Goal: Task Accomplishment & Management: Manage account settings

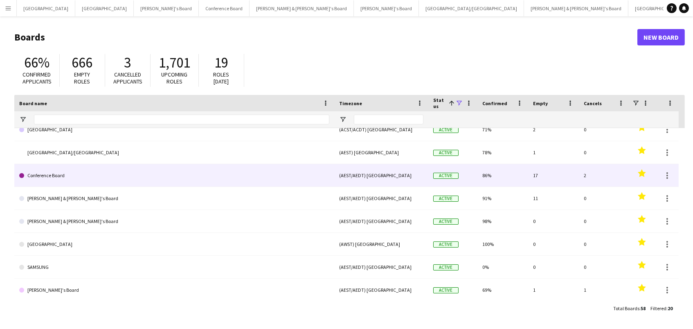
scroll to position [11, 0]
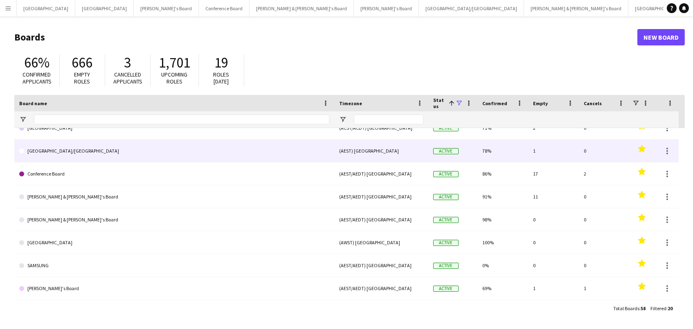
click at [191, 151] on link "[GEOGRAPHIC_DATA]/[GEOGRAPHIC_DATA]" at bounding box center [174, 151] width 310 height 23
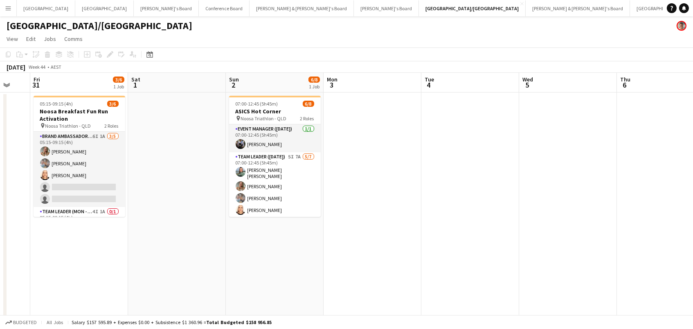
scroll to position [0, 229]
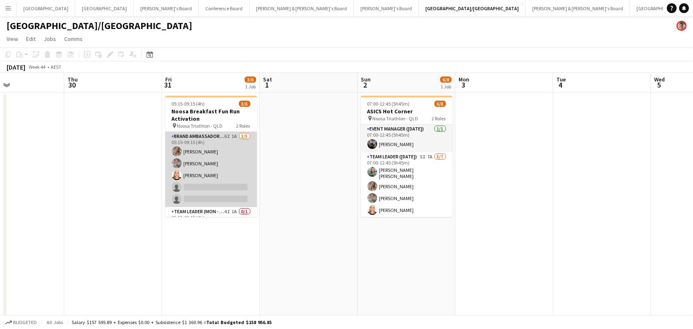
click at [211, 176] on app-card-role "Brand Ambassador (Mon - Fri) 6I 1A [DATE] 05:15-09:15 (4h) [PERSON_NAME] [PERSO…" at bounding box center [211, 169] width 92 height 75
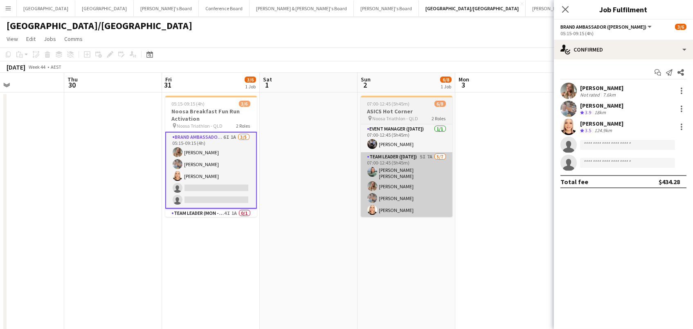
click at [437, 172] on app-card-role "Team Leader ([DATE]) 5I 7A [DATE] 07:00-12:45 (5h45m) [PERSON_NAME] [PERSON_NAM…" at bounding box center [407, 202] width 92 height 101
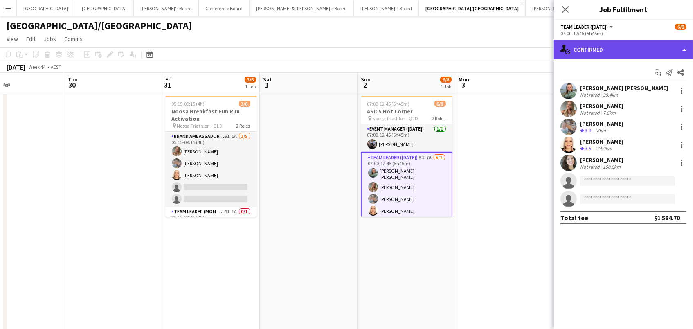
click at [631, 52] on div "single-neutral-actions-check-2 Confirmed" at bounding box center [623, 50] width 139 height 20
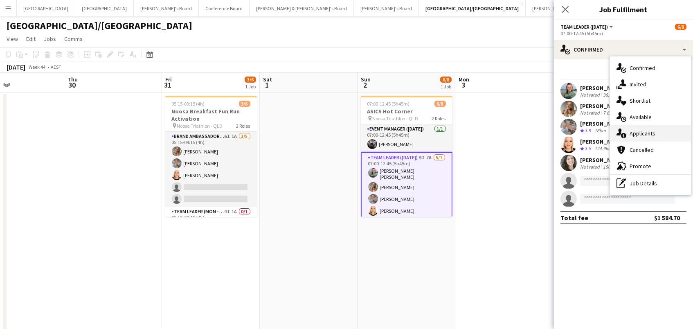
click at [652, 137] on div "single-neutral-actions-information Applicants" at bounding box center [650, 133] width 81 height 16
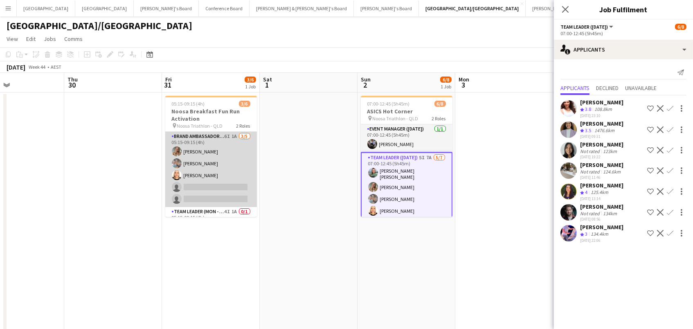
click at [235, 159] on app-card-role "Brand Ambassador (Mon - Fri) 6I 1A [DATE] 05:15-09:15 (4h) [PERSON_NAME] [PERSO…" at bounding box center [211, 169] width 92 height 75
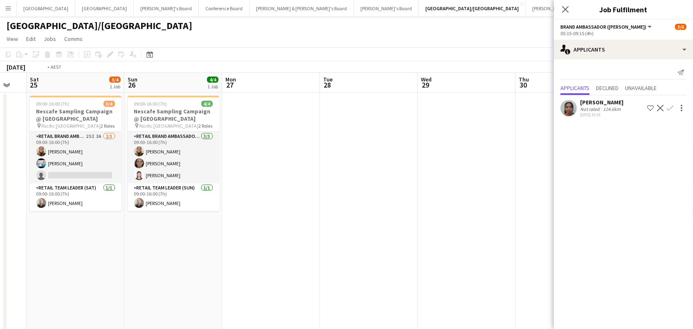
scroll to position [0, 312]
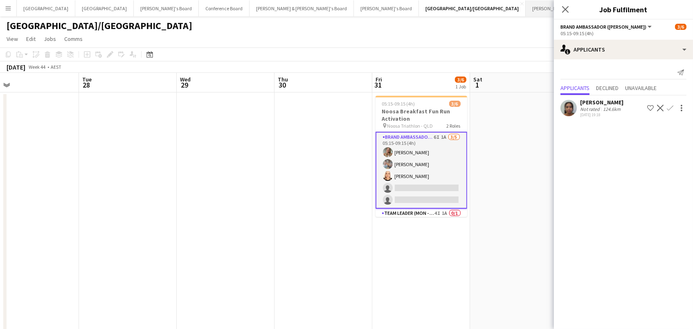
click at [526, 7] on button "[PERSON_NAME] & [PERSON_NAME]'s Board Close" at bounding box center [578, 8] width 104 height 16
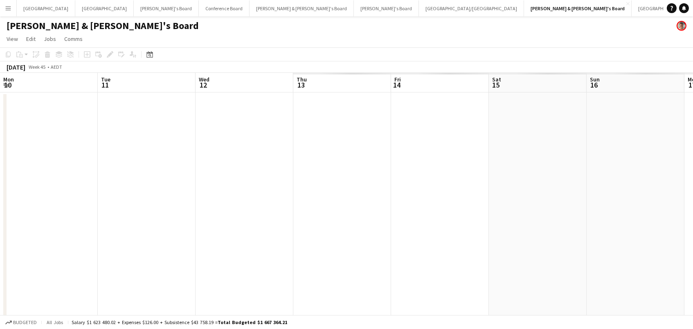
scroll to position [0, 195]
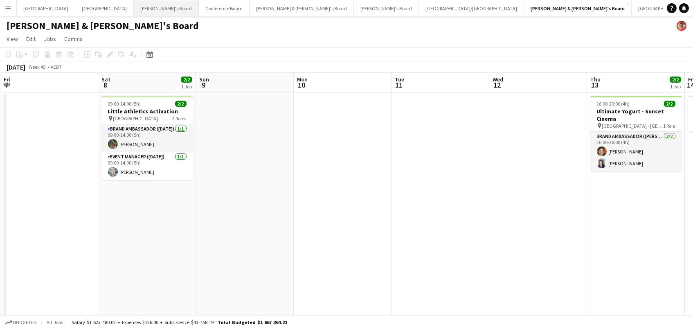
click at [134, 9] on button "Tennille's Board Close" at bounding box center [166, 8] width 65 height 16
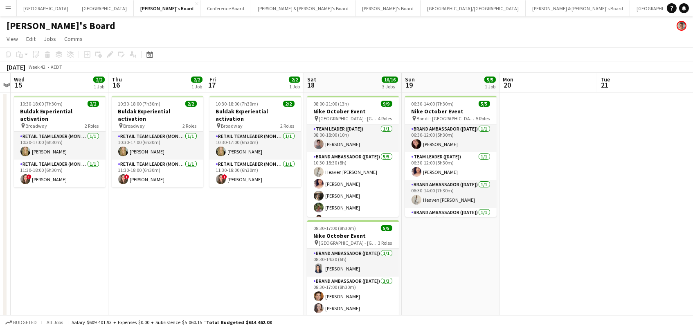
scroll to position [0, 260]
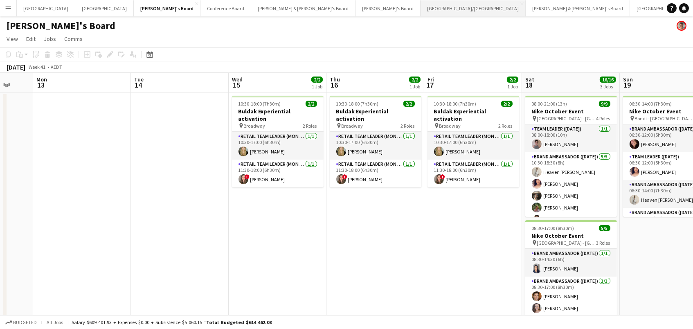
click at [421, 7] on button "[GEOGRAPHIC_DATA]/[GEOGRAPHIC_DATA] Close" at bounding box center [473, 8] width 105 height 16
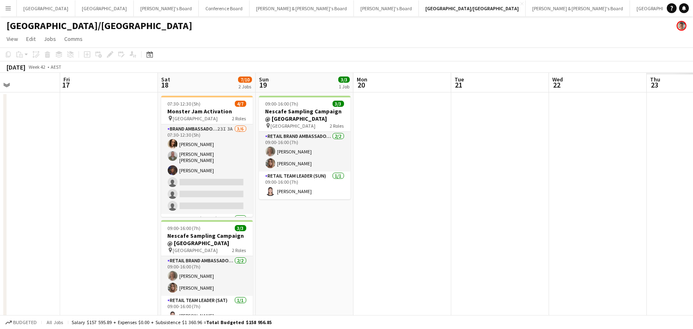
scroll to position [0, 247]
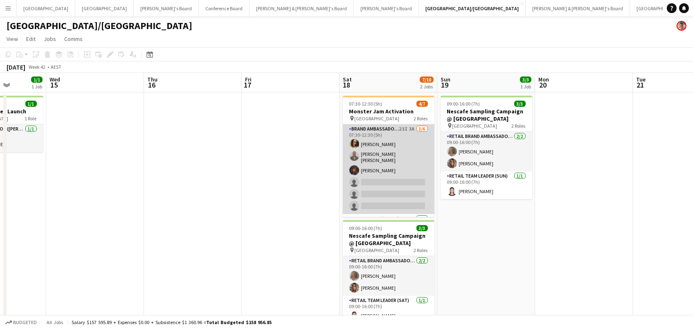
click at [389, 187] on app-card-role "Brand Ambassador ([DATE]) 23I 3A [DATE] 07:30-12:30 (5h) [PERSON_NAME] [PERSON_…" at bounding box center [389, 169] width 92 height 90
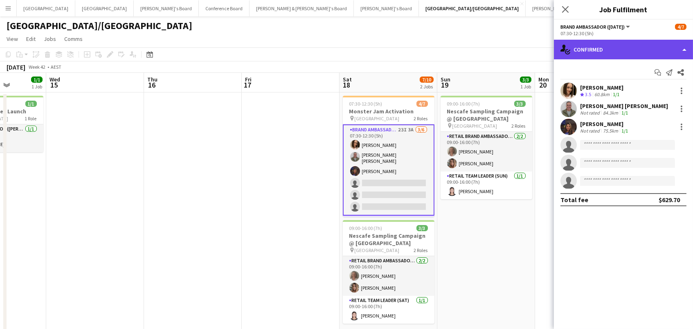
click at [602, 47] on div "single-neutral-actions-check-2 Confirmed" at bounding box center [623, 50] width 139 height 20
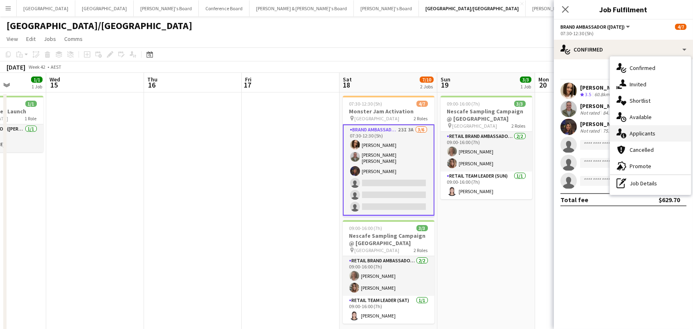
click at [640, 130] on span "Applicants" at bounding box center [643, 133] width 26 height 7
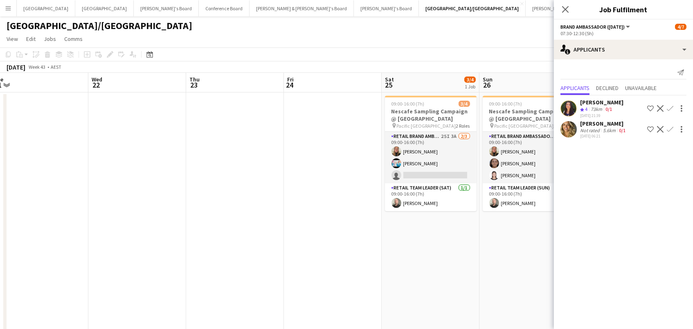
scroll to position [0, 316]
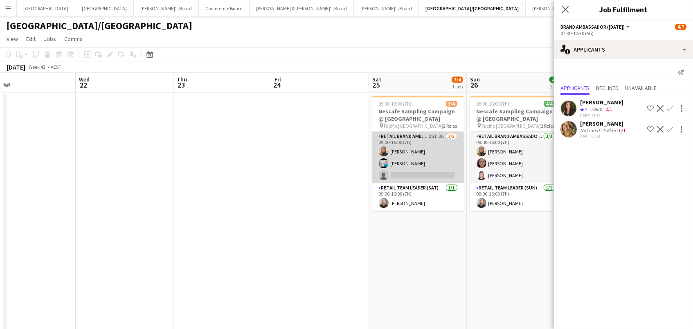
click at [428, 155] on app-card-role "RETAIL Brand Ambassador ([DATE]) 25I 3A [DATE] 09:00-16:00 (7h) [PERSON_NAME] […" at bounding box center [418, 158] width 92 height 52
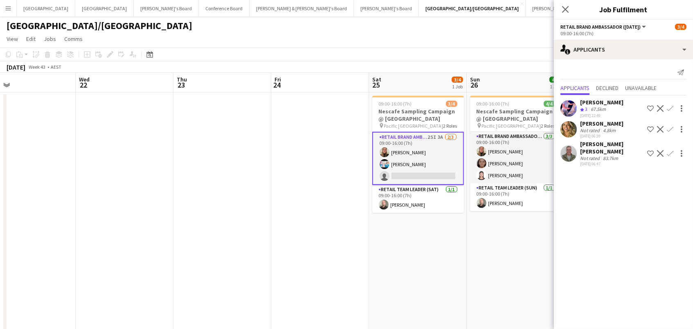
click at [670, 150] on app-icon "Confirm" at bounding box center [670, 153] width 7 height 7
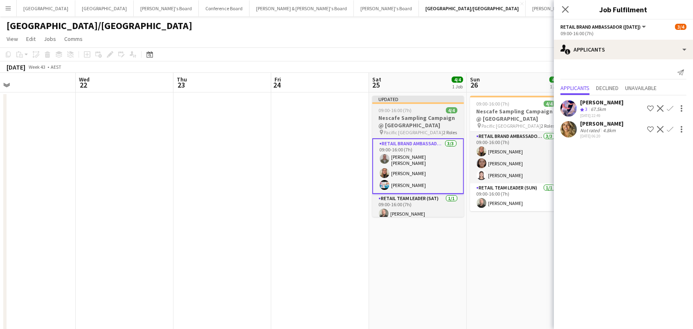
click at [415, 118] on h3 "Nescafe Sampling Campaign @ [GEOGRAPHIC_DATA]" at bounding box center [418, 121] width 92 height 15
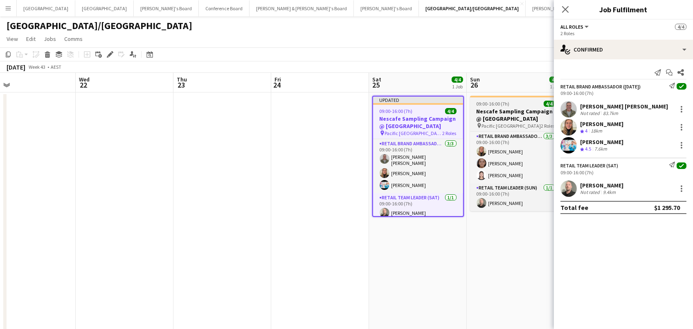
click at [492, 117] on h3 "Nescafe Sampling Campaign @ [GEOGRAPHIC_DATA]" at bounding box center [516, 115] width 92 height 15
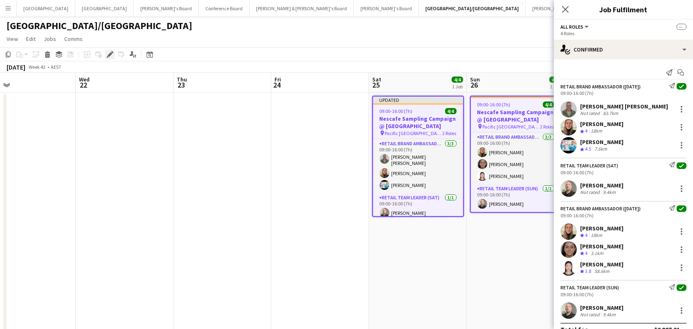
click at [111, 51] on icon at bounding box center [112, 52] width 2 height 2
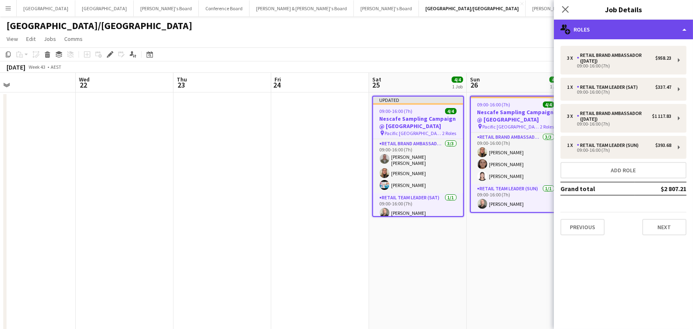
click at [632, 31] on div "multiple-users-add Roles" at bounding box center [623, 30] width 139 height 20
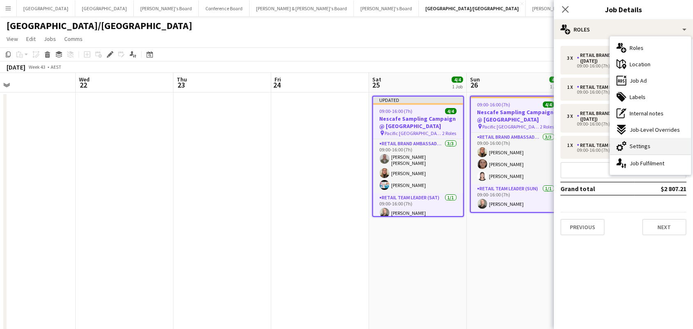
click at [658, 143] on div "cog-double-3 Settings" at bounding box center [650, 146] width 81 height 16
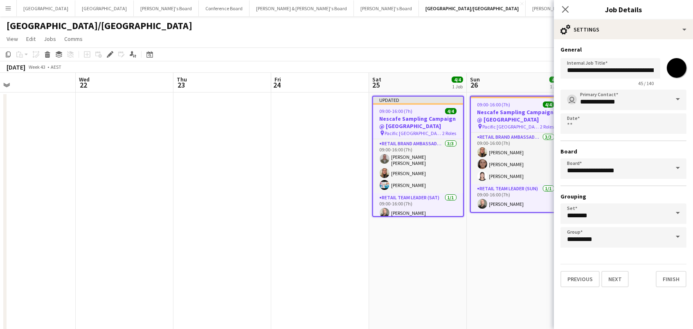
click at [676, 70] on input "*******" at bounding box center [676, 67] width 29 height 29
type input "*******"
click at [489, 37] on app-page-menu "View Day view expanded Day view collapsed Month view Date picker Jump to [DATE]…" at bounding box center [346, 40] width 693 height 16
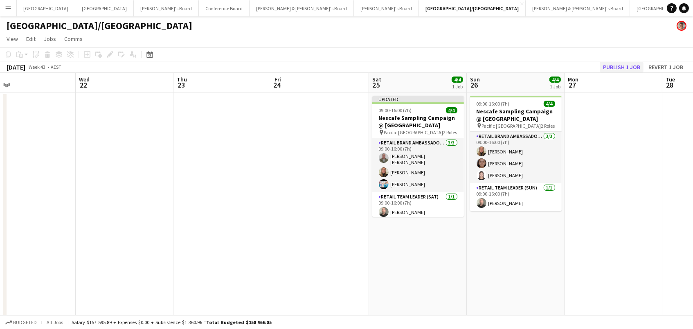
click at [633, 72] on button "Publish 1 job" at bounding box center [622, 67] width 44 height 11
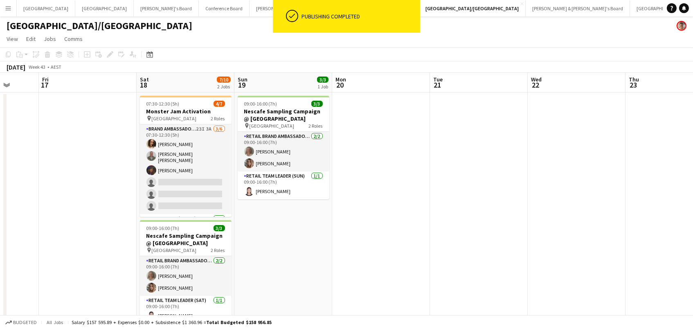
scroll to position [0, 183]
